Goal: Task Accomplishment & Management: Use online tool/utility

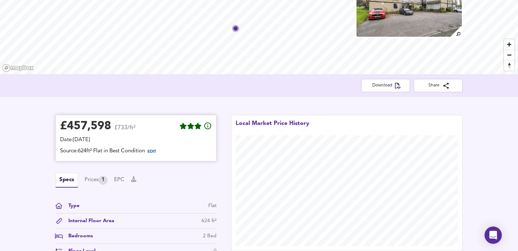
scroll to position [127, 0]
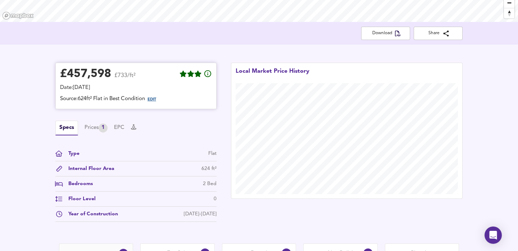
click at [156, 100] on span "EDIT" at bounding box center [151, 99] width 9 height 4
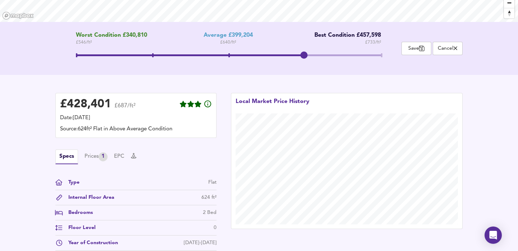
drag, startPoint x: 226, startPoint y: 54, endPoint x: 297, endPoint y: 52, distance: 70.5
click at [300, 52] on span at bounding box center [303, 54] width 7 height 7
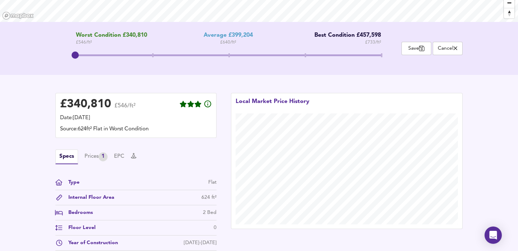
drag, startPoint x: 307, startPoint y: 56, endPoint x: 101, endPoint y: 53, distance: 206.0
click at [101, 53] on span at bounding box center [228, 56] width 305 height 13
drag, startPoint x: 77, startPoint y: 53, endPoint x: 128, endPoint y: 53, distance: 51.4
click at [128, 53] on span at bounding box center [228, 56] width 305 height 13
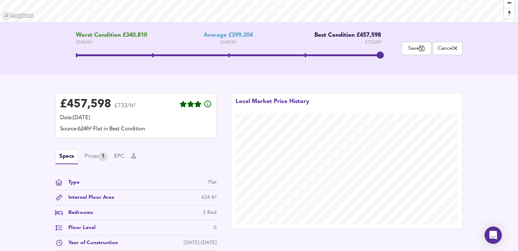
drag, startPoint x: 153, startPoint y: 55, endPoint x: 373, endPoint y: 51, distance: 220.0
click at [376, 51] on span at bounding box center [379, 54] width 7 height 7
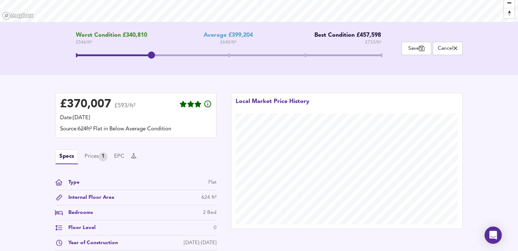
drag, startPoint x: 379, startPoint y: 57, endPoint x: 157, endPoint y: 60, distance: 221.4
click at [155, 59] on span at bounding box center [151, 54] width 7 height 7
drag, startPoint x: 155, startPoint y: 54, endPoint x: 235, endPoint y: 51, distance: 79.8
click at [231, 51] on span at bounding box center [227, 54] width 7 height 7
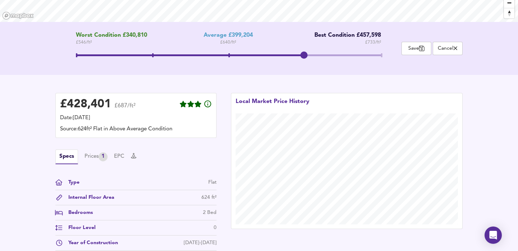
drag, startPoint x: 235, startPoint y: 51, endPoint x: 337, endPoint y: 49, distance: 102.1
click at [337, 49] on div "Worst Condition £340,810 £ 546 / ft² Average £399,204 £ 640 / ft² Best Conditio…" at bounding box center [228, 48] width 346 height 33
drag, startPoint x: 301, startPoint y: 57, endPoint x: 255, endPoint y: 57, distance: 46.4
click at [255, 57] on span at bounding box center [228, 56] width 305 height 13
drag, startPoint x: 229, startPoint y: 53, endPoint x: 289, endPoint y: 57, distance: 59.8
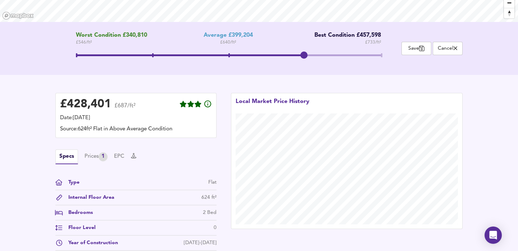
click at [289, 57] on span at bounding box center [228, 56] width 305 height 13
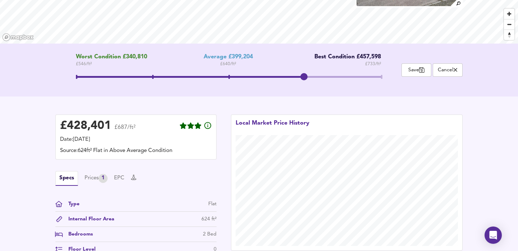
scroll to position [93, 0]
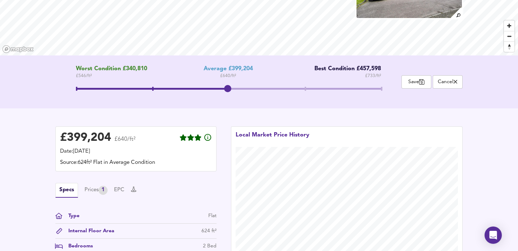
drag, startPoint x: 304, startPoint y: 87, endPoint x: 212, endPoint y: 100, distance: 92.6
click at [212, 98] on div "Worst Condition £340,810 £ 546 / ft² Average £399,204 £ 640 / ft² Best Conditio…" at bounding box center [228, 81] width 346 height 33
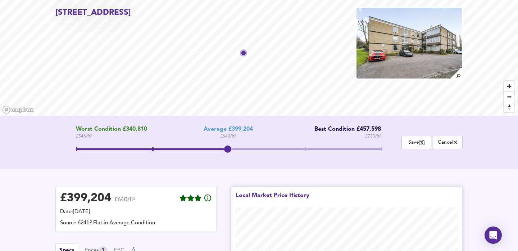
scroll to position [0, 0]
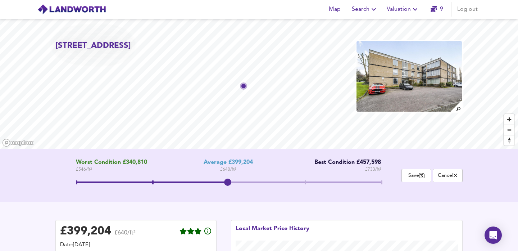
click at [407, 13] on span "Valuation" at bounding box center [402, 9] width 33 height 10
click at [294, 201] on div "Worst Condition £340,810 £ 546 / ft² Average £399,204 £ 640 / ft² Best Conditio…" at bounding box center [259, 175] width 518 height 53
click at [390, 7] on span "Valuation" at bounding box center [402, 9] width 33 height 10
click at [387, 24] on li "New Valuation Report" at bounding box center [403, 25] width 86 height 13
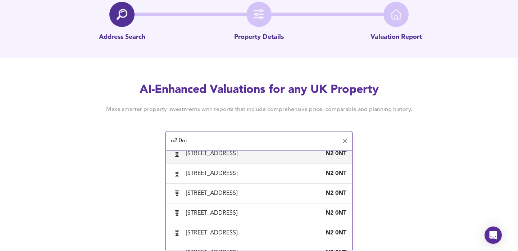
scroll to position [222, 0]
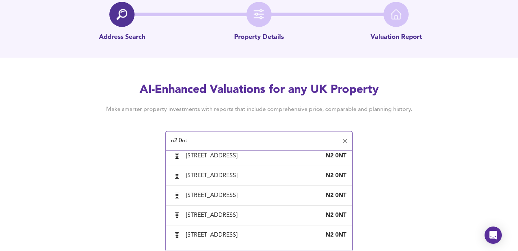
click at [240, 120] on div "[STREET_ADDRESS]" at bounding box center [213, 116] width 54 height 8
type input "[STREET_ADDRESS]"
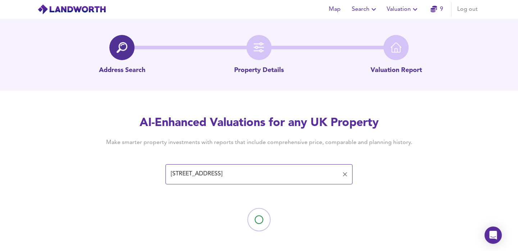
scroll to position [5, 0]
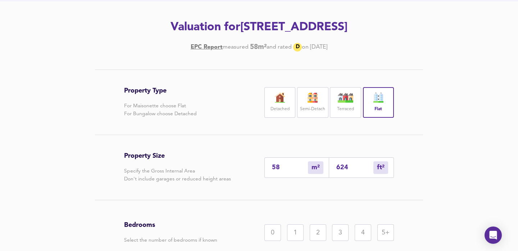
scroll to position [94, 0]
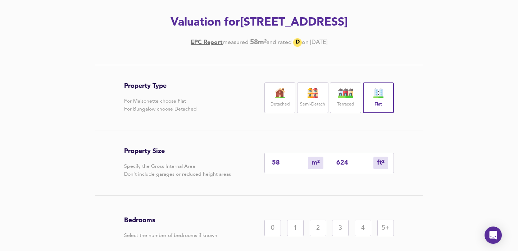
click at [352, 166] on input "624" at bounding box center [354, 163] width 37 height 8
type input "6"
type input "62"
type input "58"
type input "622"
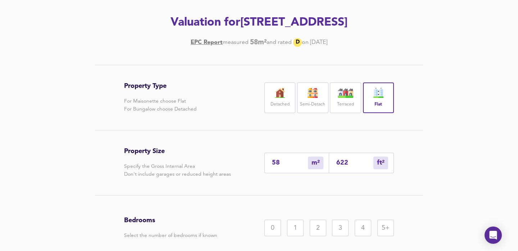
click at [457, 170] on div "Property Type For Maisonette choose Flat For Bungalow choose Detached Detached …" at bounding box center [259, 191] width 518 height 253
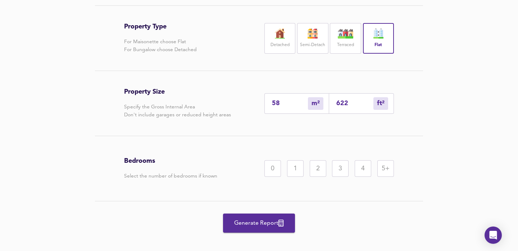
scroll to position [154, 0]
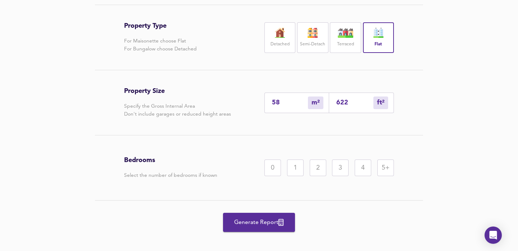
click at [305, 176] on div "0 1 2 3 4 5+" at bounding box center [328, 167] width 129 height 17
click at [297, 176] on div "1" at bounding box center [295, 167] width 17 height 17
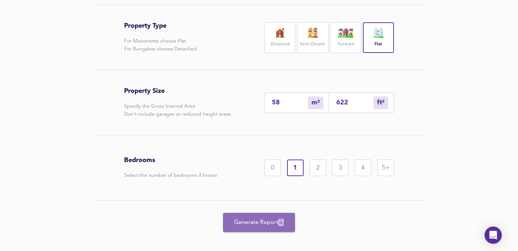
click at [278, 227] on span "Generate Report" at bounding box center [259, 222] width 58 height 10
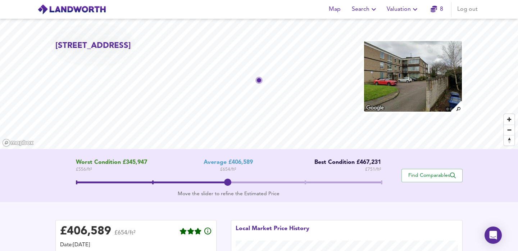
drag, startPoint x: 224, startPoint y: 183, endPoint x: 230, endPoint y: 183, distance: 5.8
click at [230, 183] on span at bounding box center [227, 181] width 7 height 7
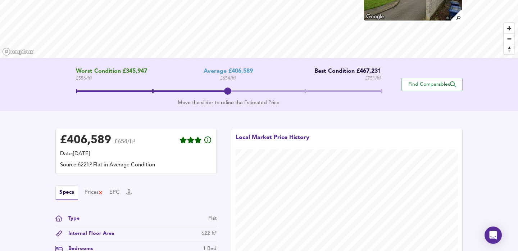
scroll to position [86, 0]
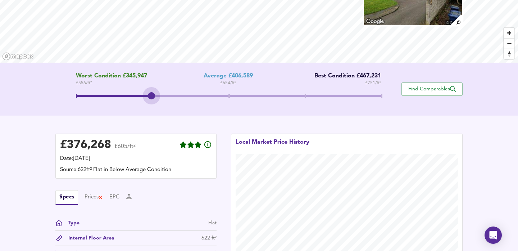
drag, startPoint x: 226, startPoint y: 96, endPoint x: 179, endPoint y: 96, distance: 46.7
click at [179, 96] on span at bounding box center [228, 96] width 305 height 13
drag, startPoint x: 151, startPoint y: 96, endPoint x: 123, endPoint y: 93, distance: 28.1
click at [123, 93] on span at bounding box center [228, 96] width 305 height 13
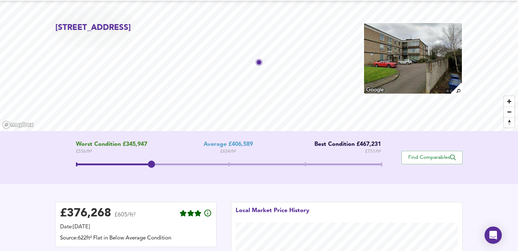
scroll to position [0, 0]
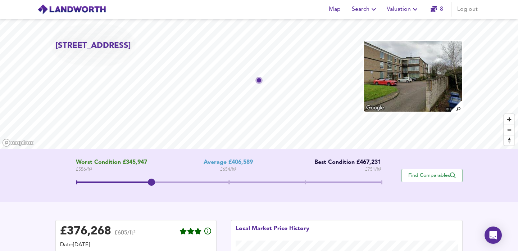
click at [308, 183] on span at bounding box center [228, 182] width 305 height 13
click at [506, 131] on span "Zoom out" at bounding box center [509, 130] width 10 height 10
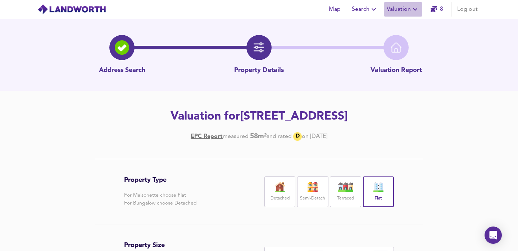
click at [407, 8] on span "Valuation" at bounding box center [402, 9] width 33 height 10
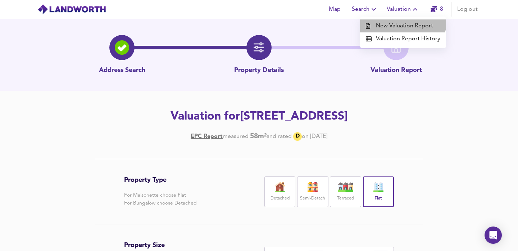
click at [401, 20] on li "New Valuation Report" at bounding box center [403, 25] width 86 height 13
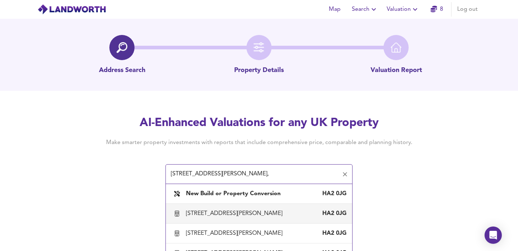
click at [263, 217] on div "[STREET_ADDRESS][PERSON_NAME]" at bounding box center [235, 213] width 99 height 8
type input "[STREET_ADDRESS][PERSON_NAME]"
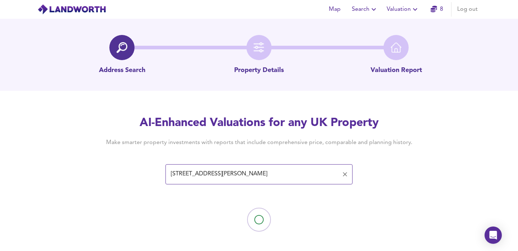
scroll to position [5, 0]
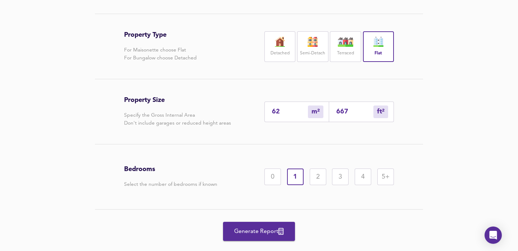
scroll to position [169, 0]
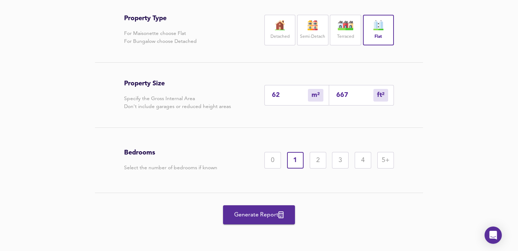
click at [271, 219] on span "Generate Report" at bounding box center [259, 215] width 58 height 10
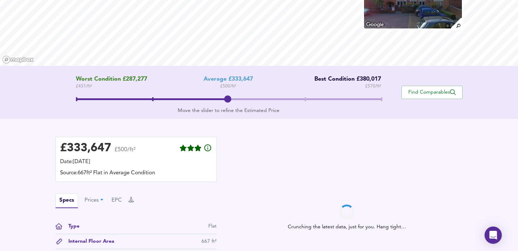
scroll to position [94, 0]
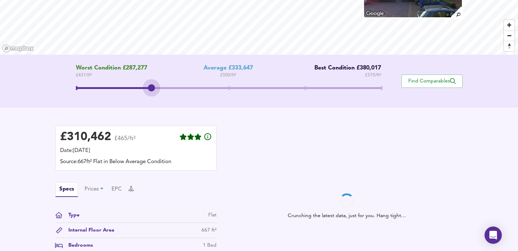
click at [154, 86] on span at bounding box center [228, 88] width 305 height 13
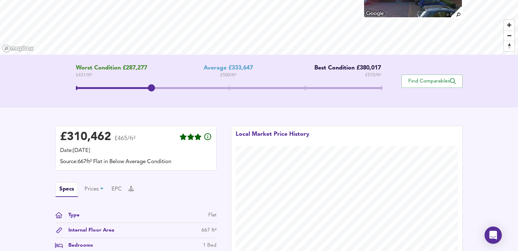
click at [90, 89] on span at bounding box center [228, 88] width 305 height 13
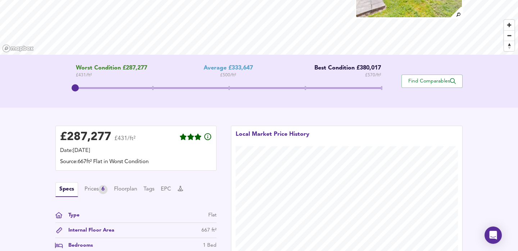
click at [41, 166] on div "£ 287,277 £431/ft² Date: [DATE] Source: 667ft² Flat in Worst Condition Specs Pr…" at bounding box center [259, 205] width 518 height 197
click at [149, 88] on span at bounding box center [228, 88] width 305 height 13
